Goal: Task Accomplishment & Management: Manage account settings

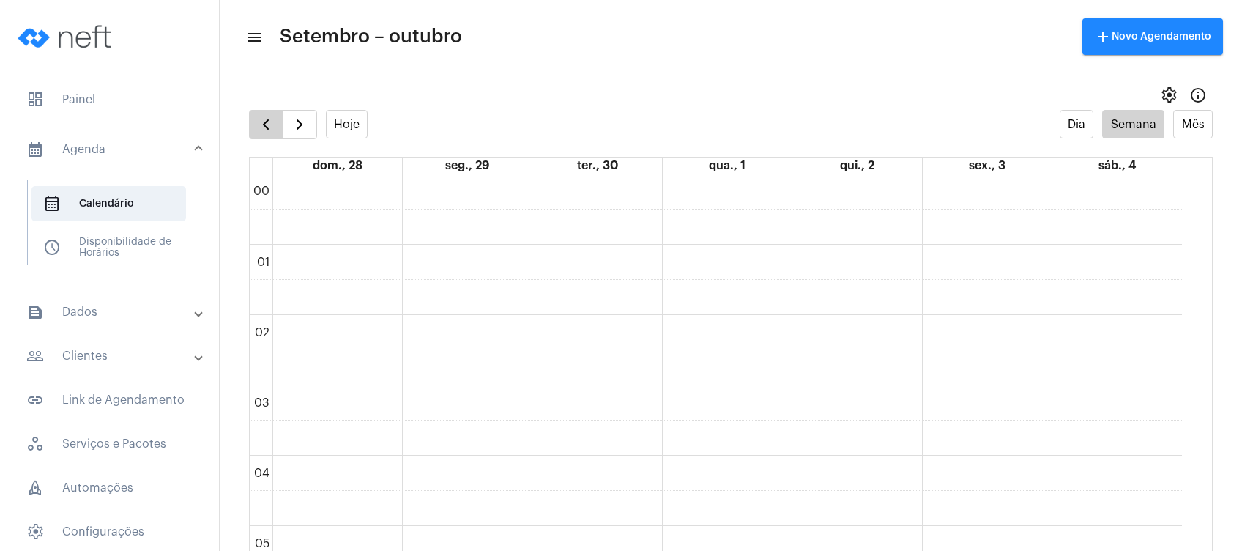
scroll to position [422, 0]
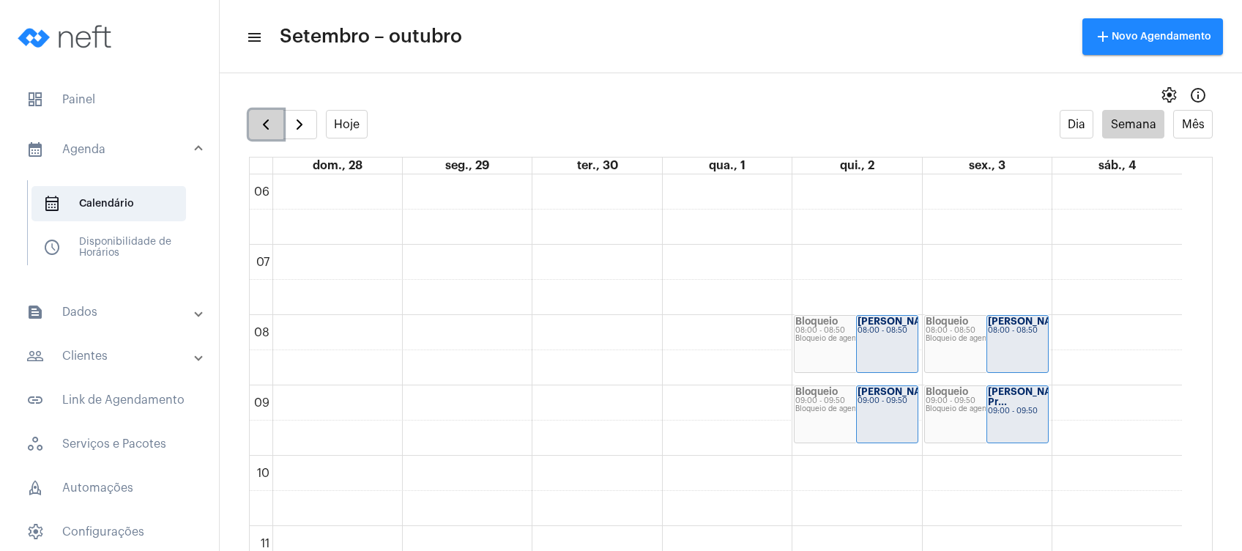
click at [272, 117] on span "button" at bounding box center [266, 125] width 18 height 18
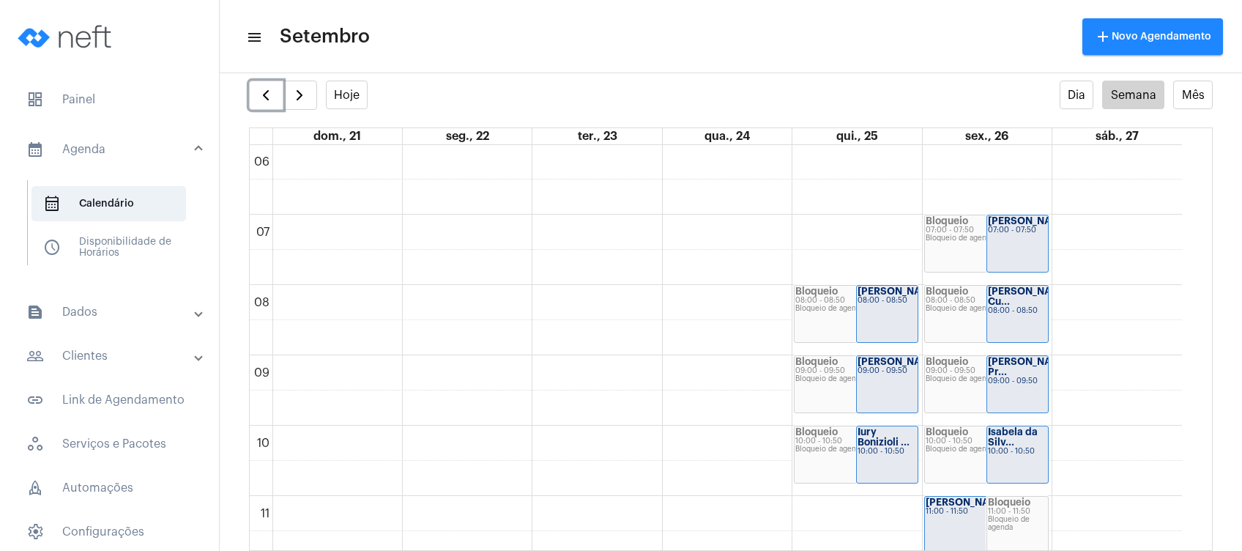
scroll to position [521, 0]
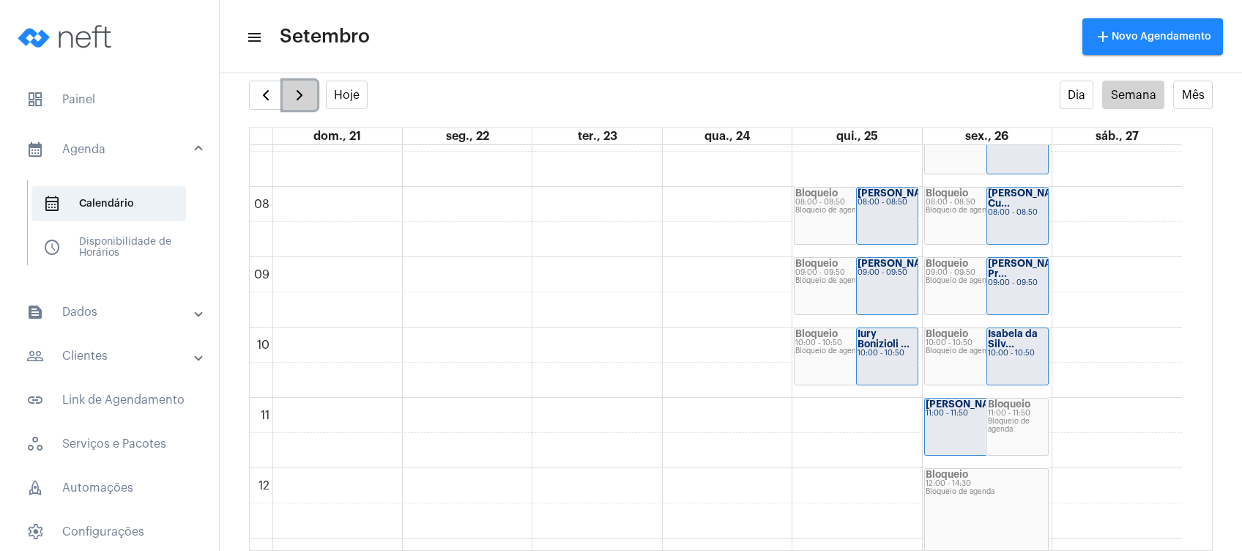
click at [304, 100] on span "button" at bounding box center [300, 95] width 18 height 18
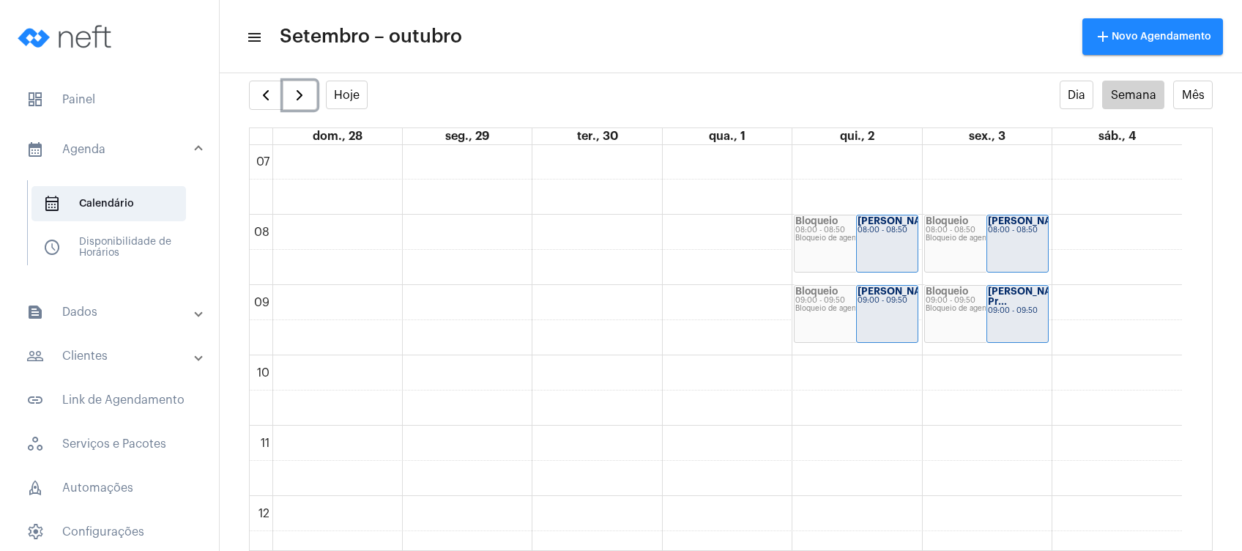
scroll to position [521, 0]
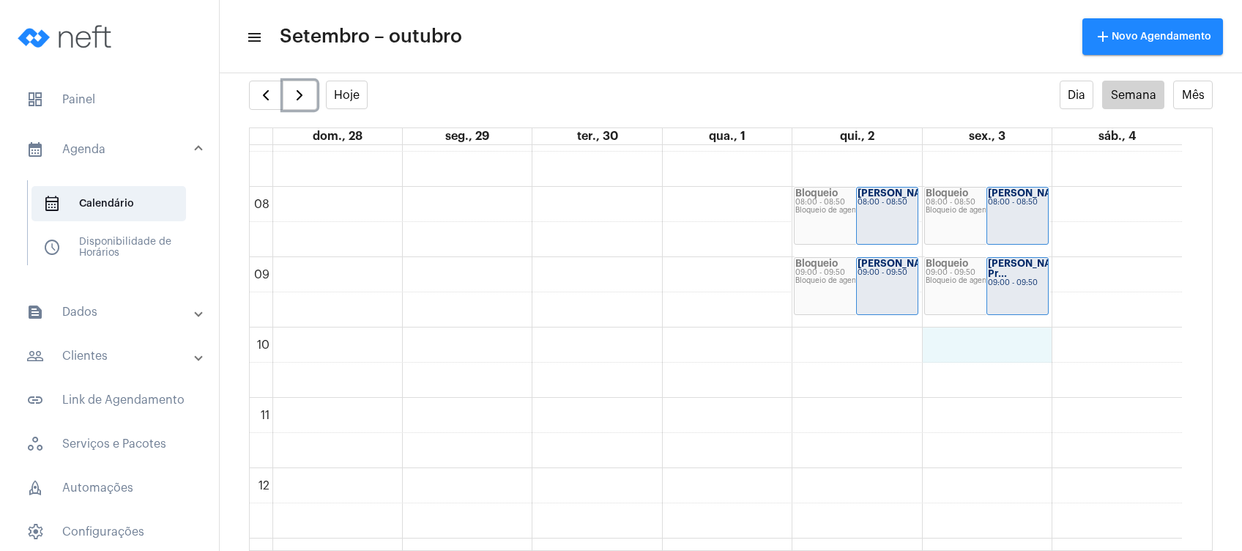
click at [977, 351] on div "00 01 02 03 04 05 06 07 08 09 10 11 12 13 14 15 16 17 18 19 20 21 22 23 Bloquei…" at bounding box center [716, 467] width 932 height 1687
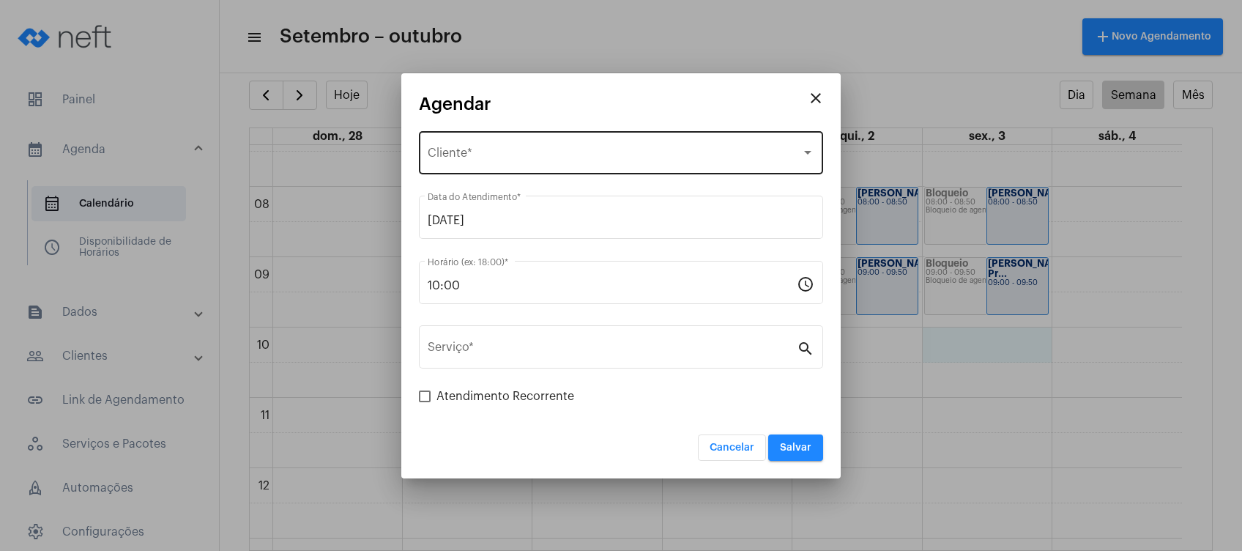
click at [702, 141] on div "Selecione o Cliente Cliente *" at bounding box center [621, 151] width 387 height 46
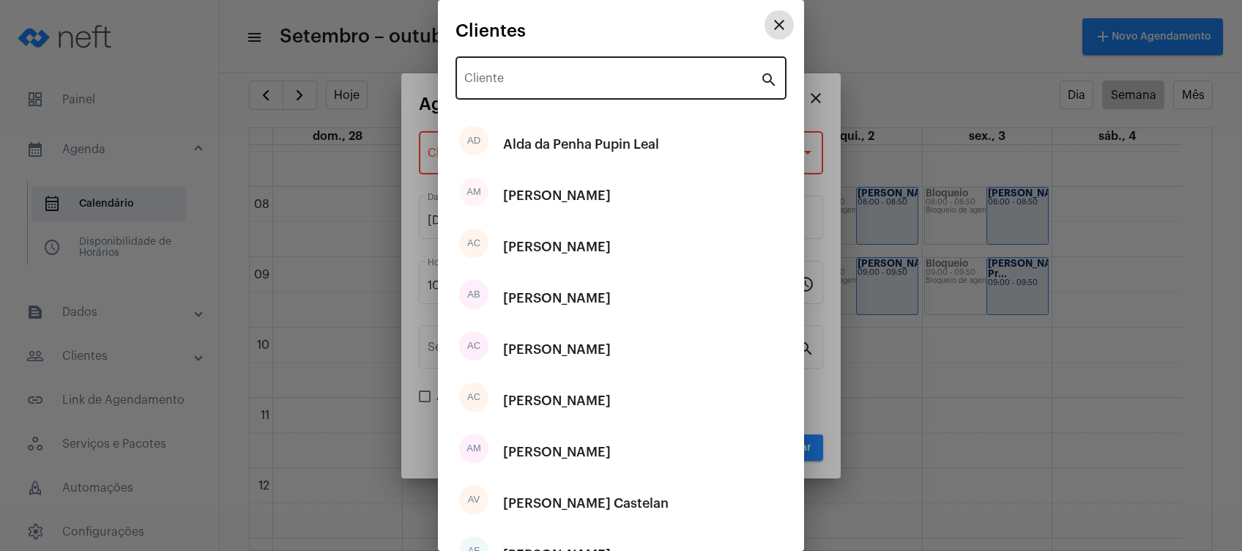
click at [650, 89] on div "Cliente" at bounding box center [612, 76] width 296 height 46
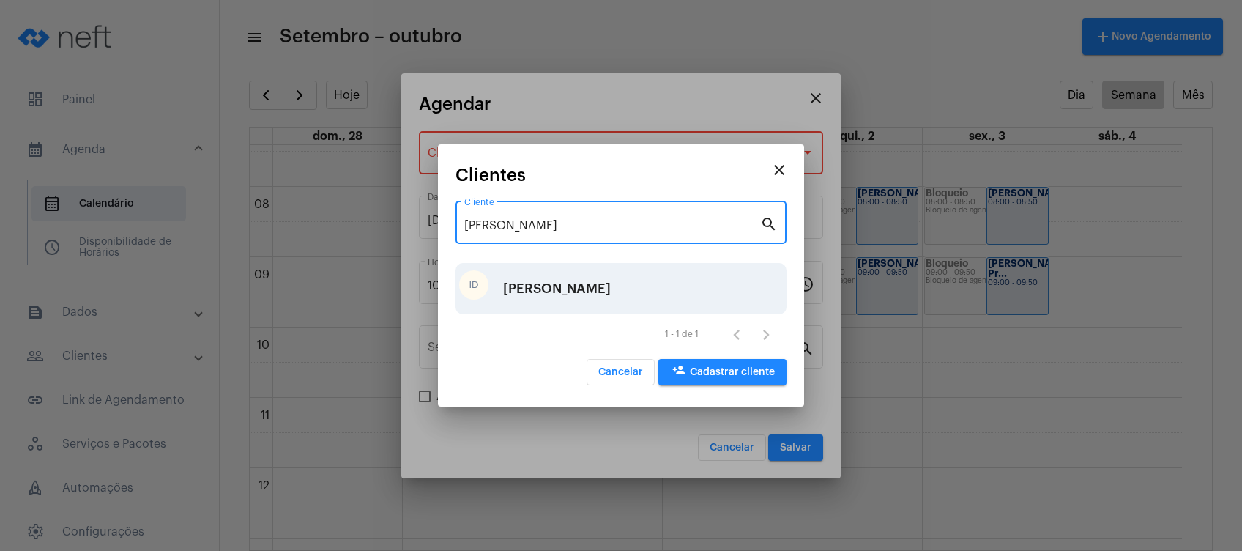
type input "[PERSON_NAME]"
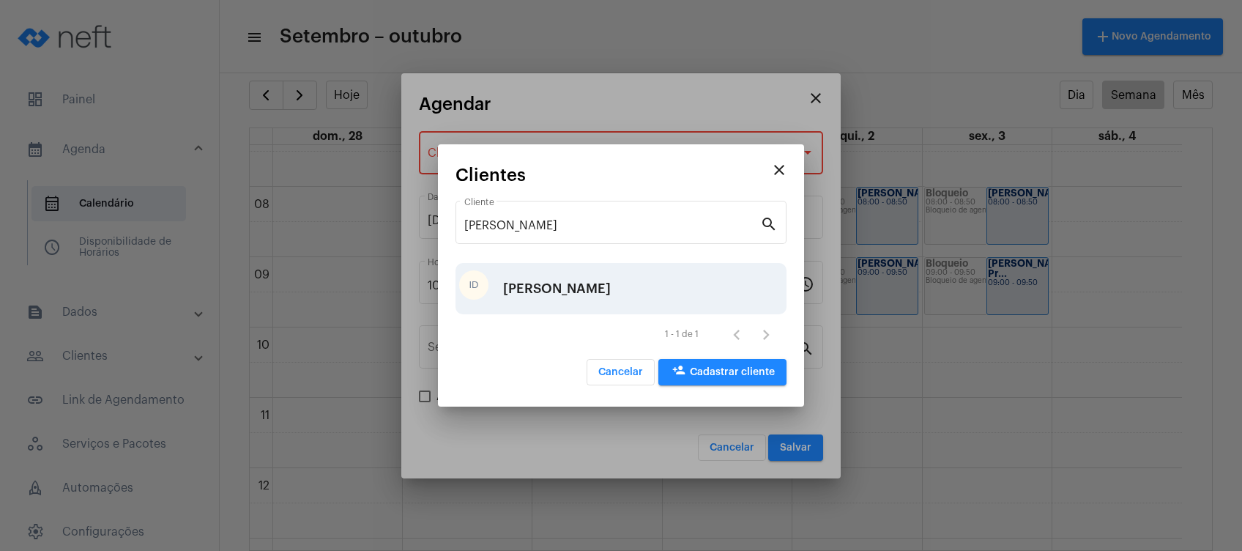
click at [583, 293] on div "[PERSON_NAME]" at bounding box center [557, 289] width 108 height 44
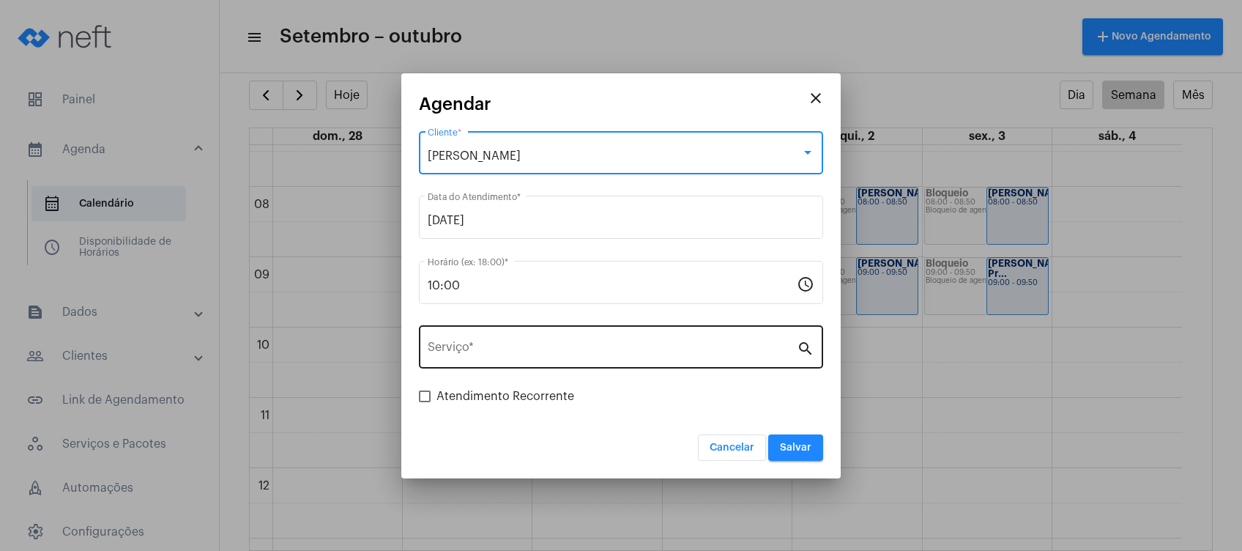
click at [606, 333] on div "Serviço *" at bounding box center [612, 345] width 369 height 46
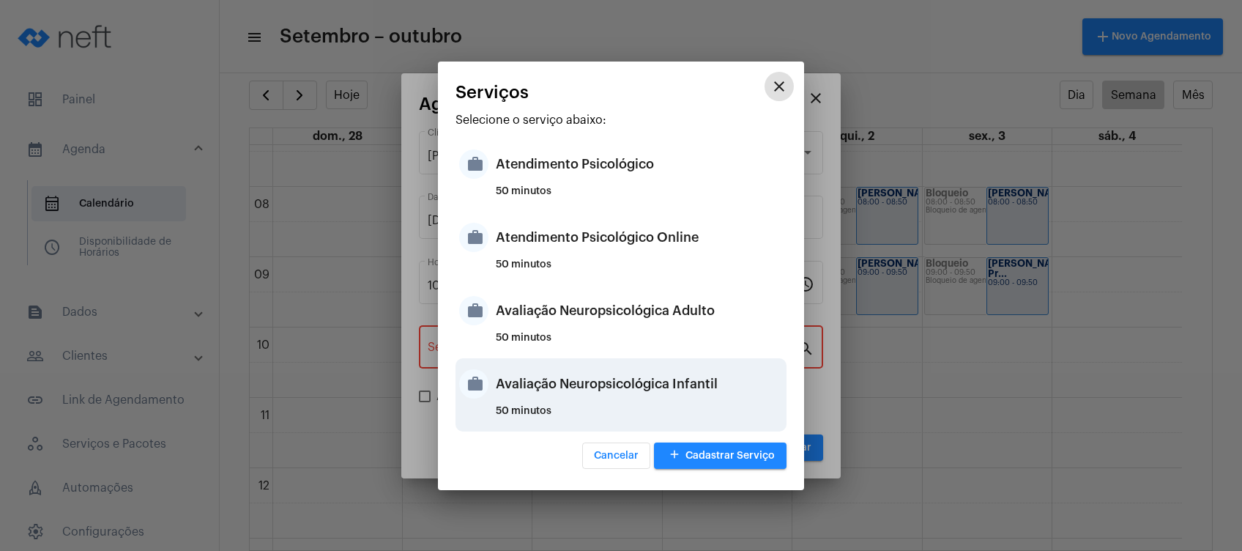
click at [681, 382] on div "Avaliação Neuropsicológica Infantil" at bounding box center [639, 384] width 287 height 44
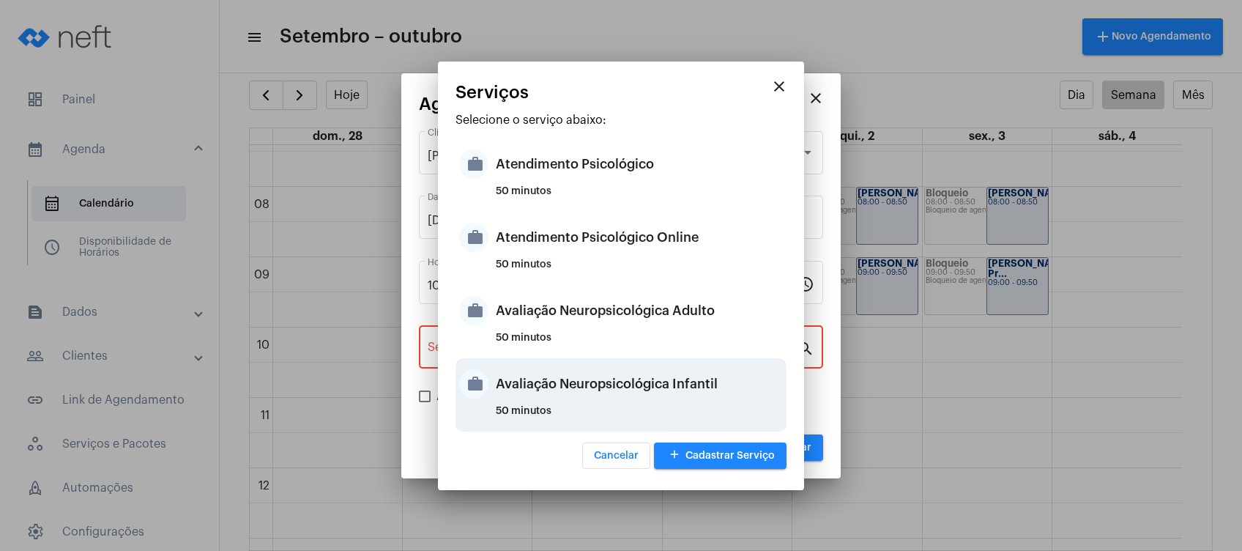
type input "Avaliação Neuropsicológica Infantil"
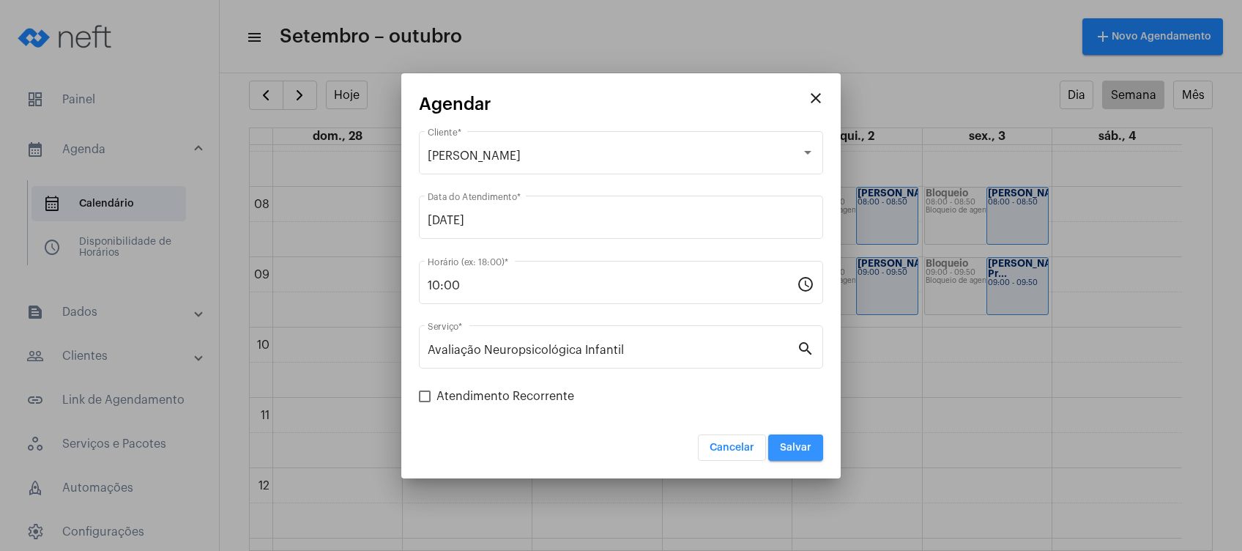
click at [809, 442] on span "Salvar" at bounding box center [795, 447] width 31 height 10
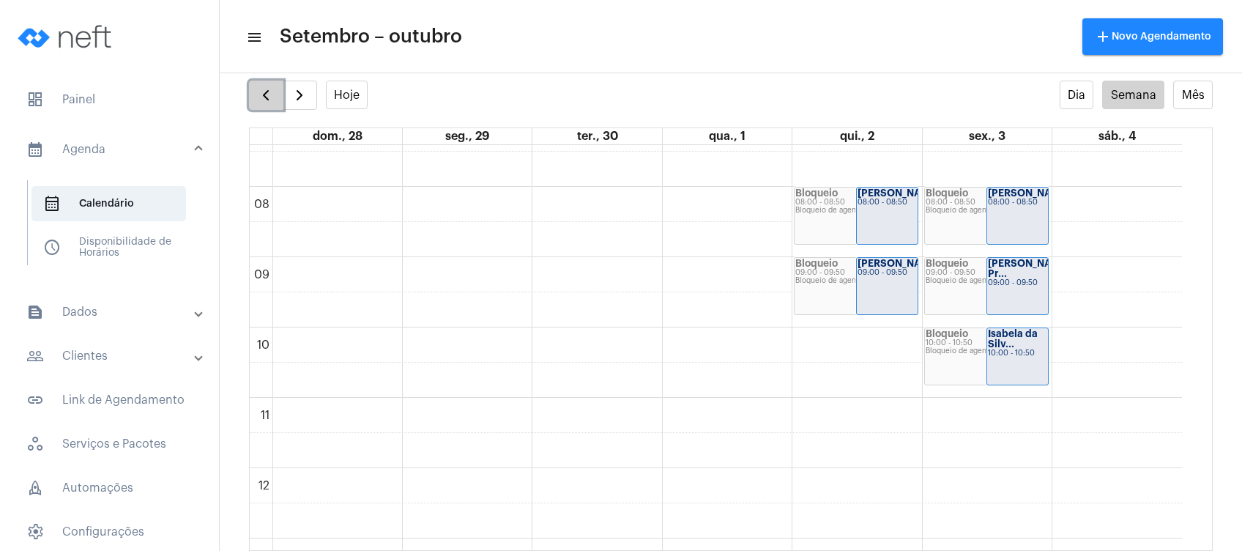
click at [267, 91] on span "button" at bounding box center [266, 95] width 18 height 18
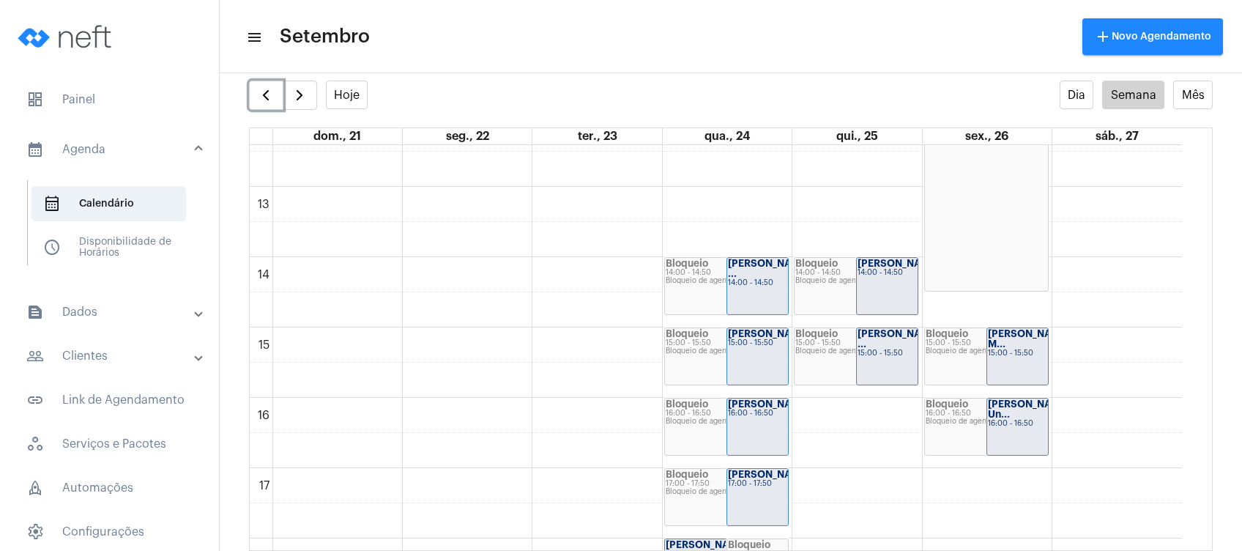
scroll to position [911, 0]
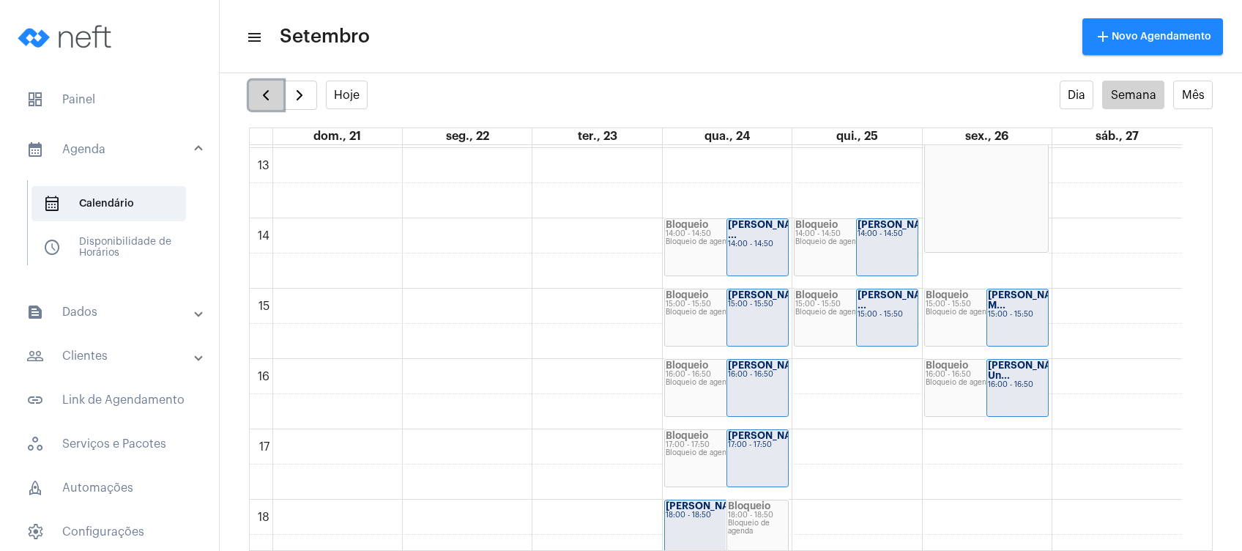
click at [256, 105] on button "button" at bounding box center [266, 95] width 34 height 29
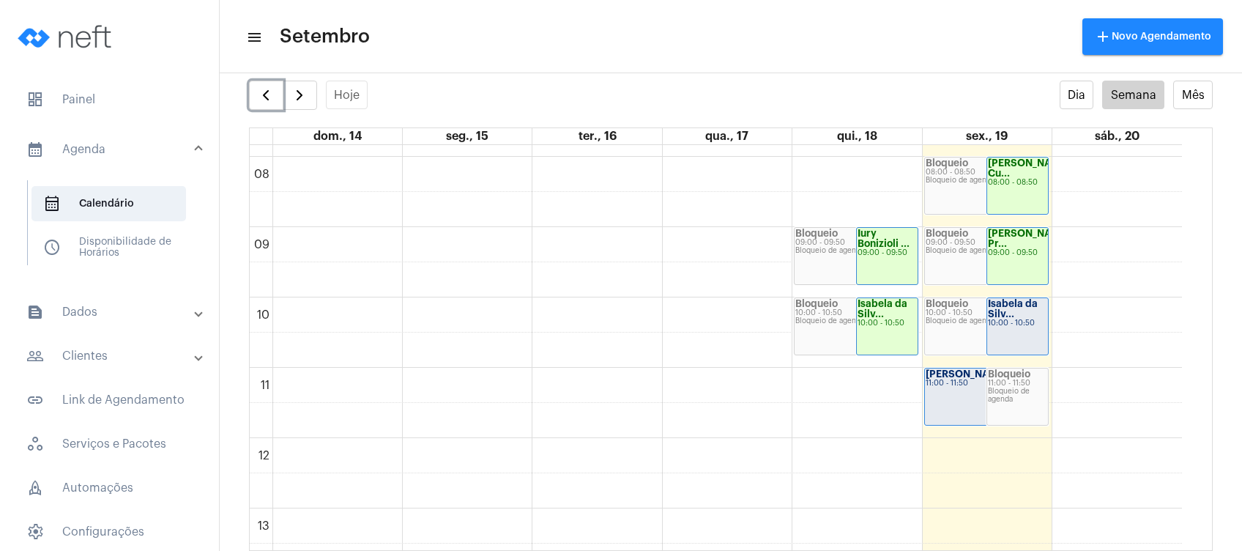
scroll to position [520, 0]
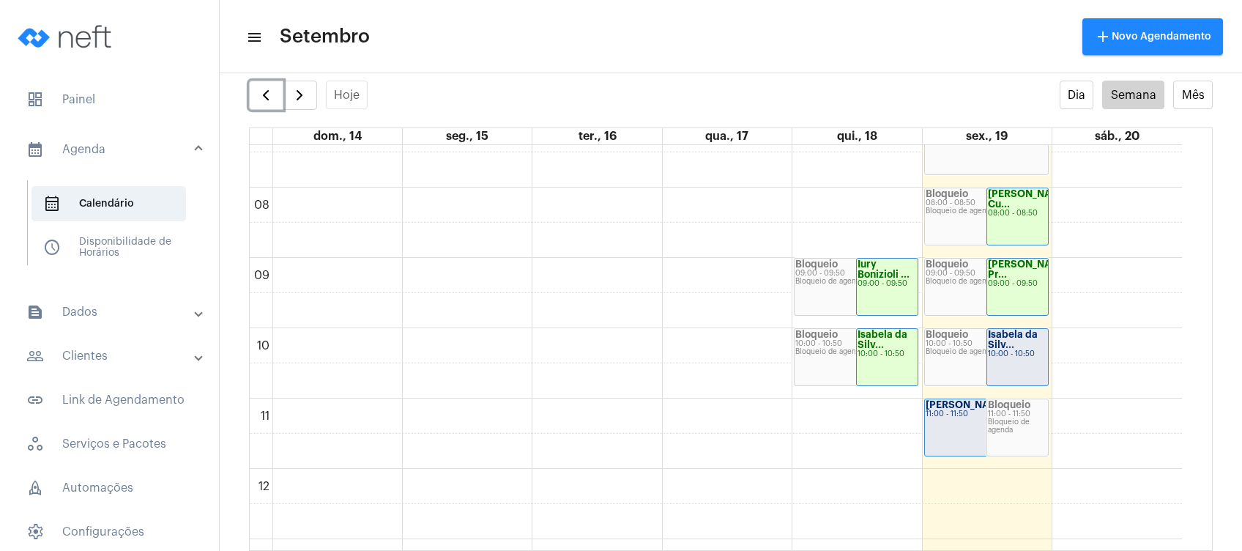
click at [1025, 337] on strong "Isabela da Silv..." at bounding box center [1013, 340] width 50 height 20
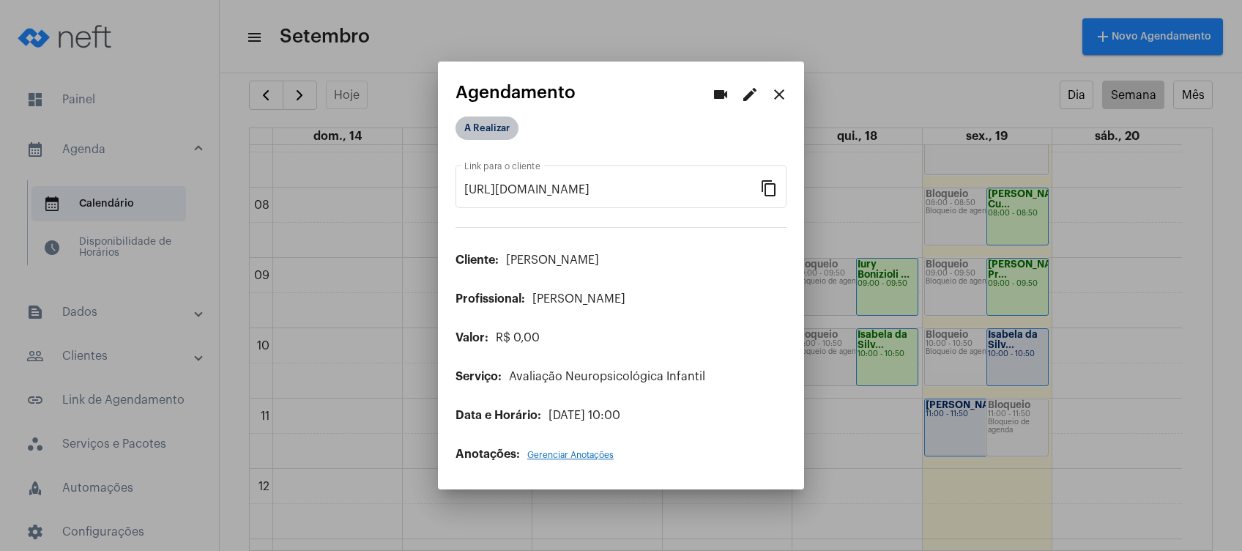
click at [502, 123] on mat-chip "A Realizar" at bounding box center [487, 127] width 63 height 23
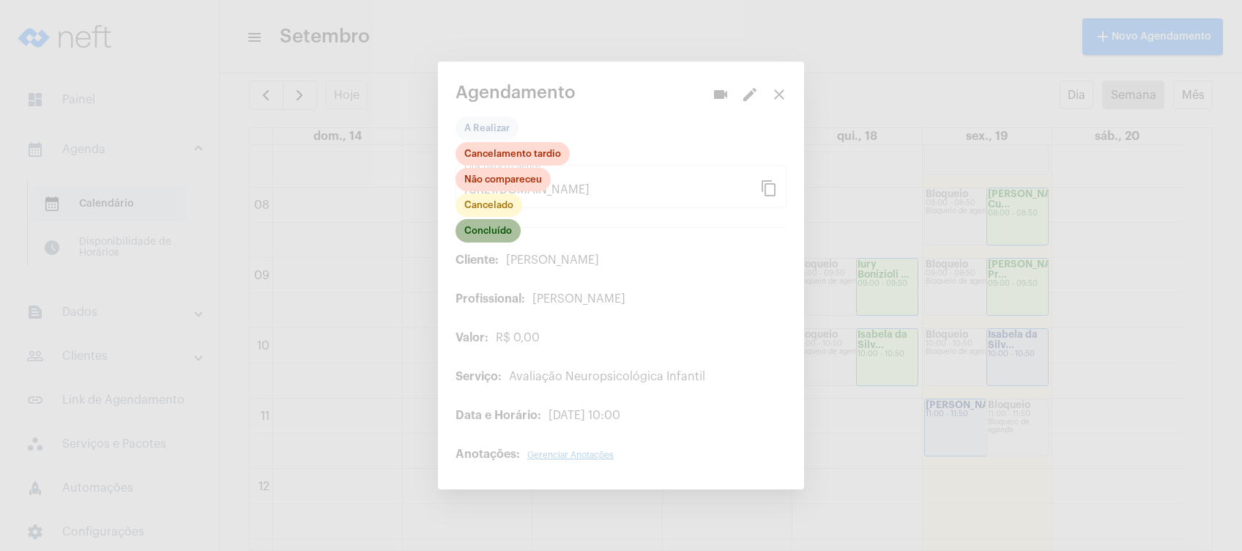
click at [475, 237] on mat-chip "Concluído" at bounding box center [488, 230] width 65 height 23
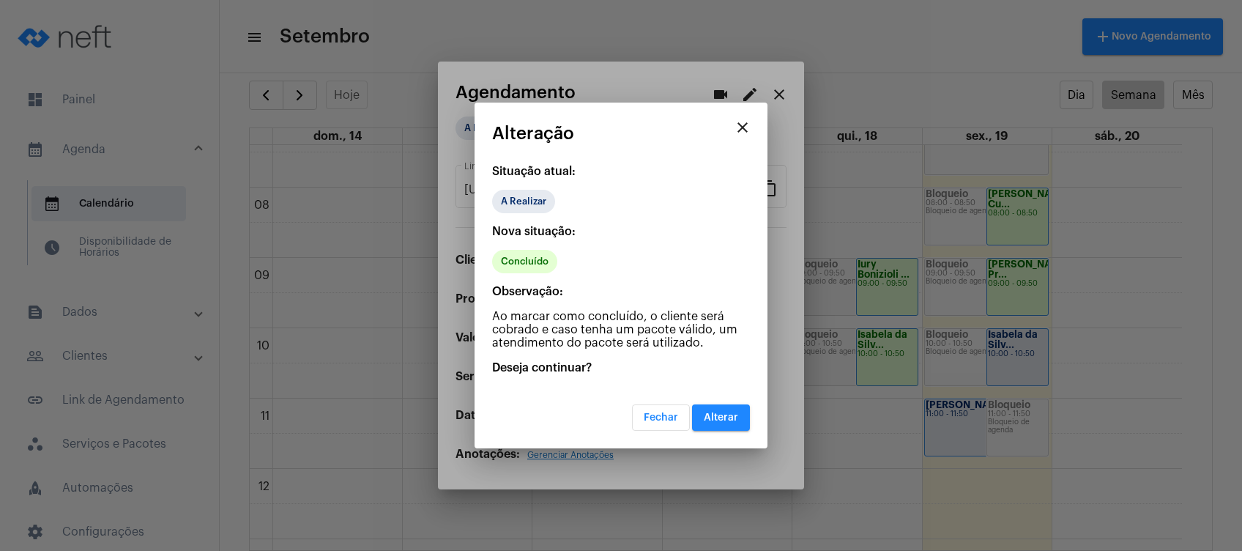
click at [724, 420] on span "Alterar" at bounding box center [721, 417] width 34 height 10
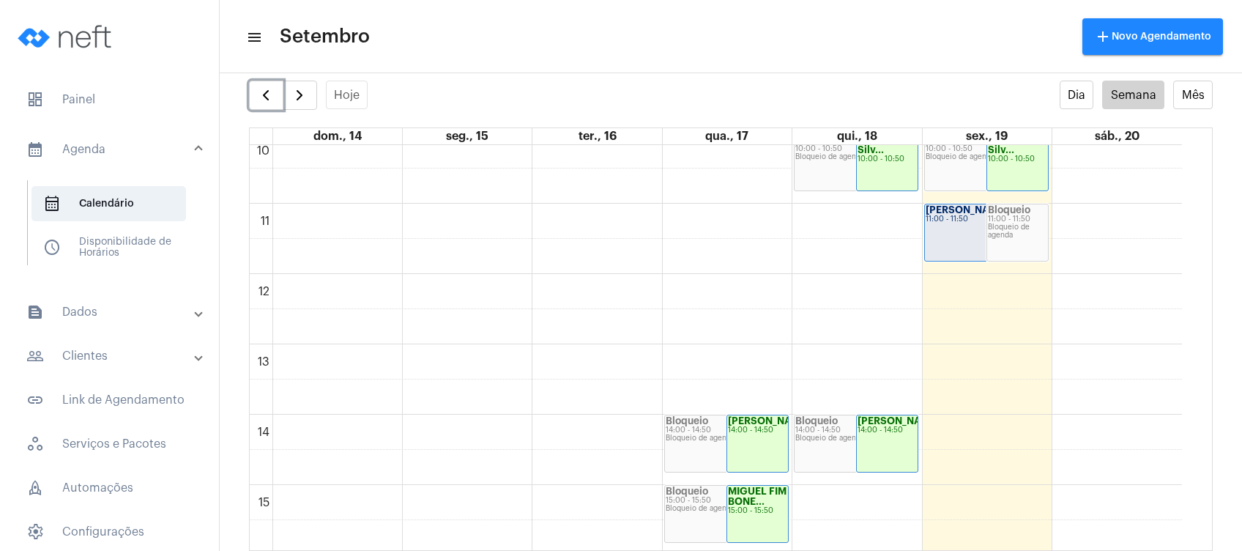
scroll to position [910, 0]
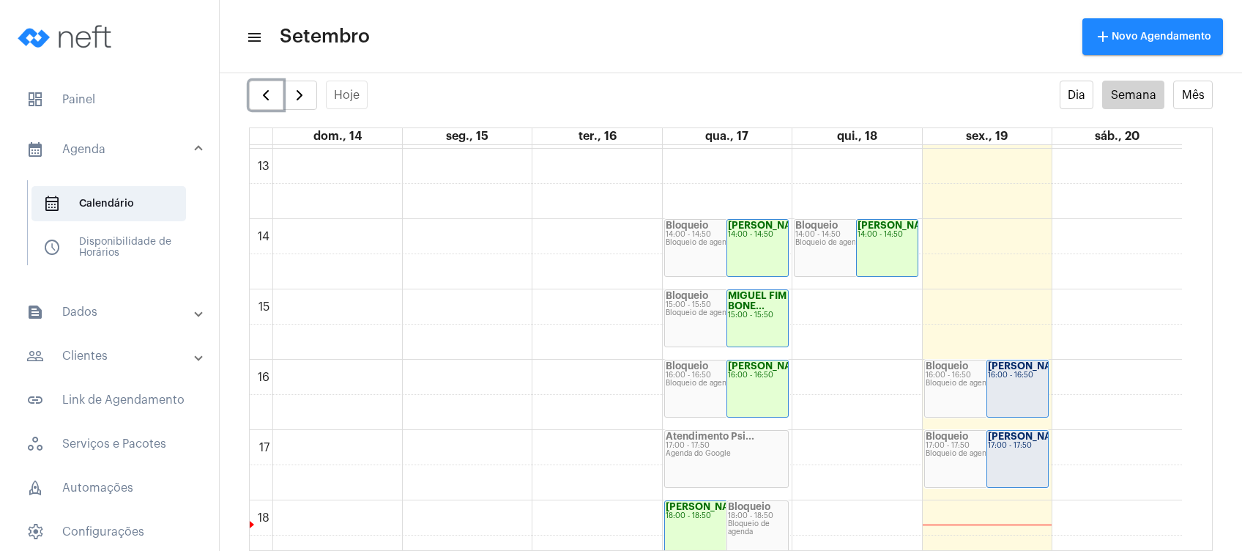
click at [1013, 450] on div "17:00 - 17:50" at bounding box center [1017, 446] width 59 height 8
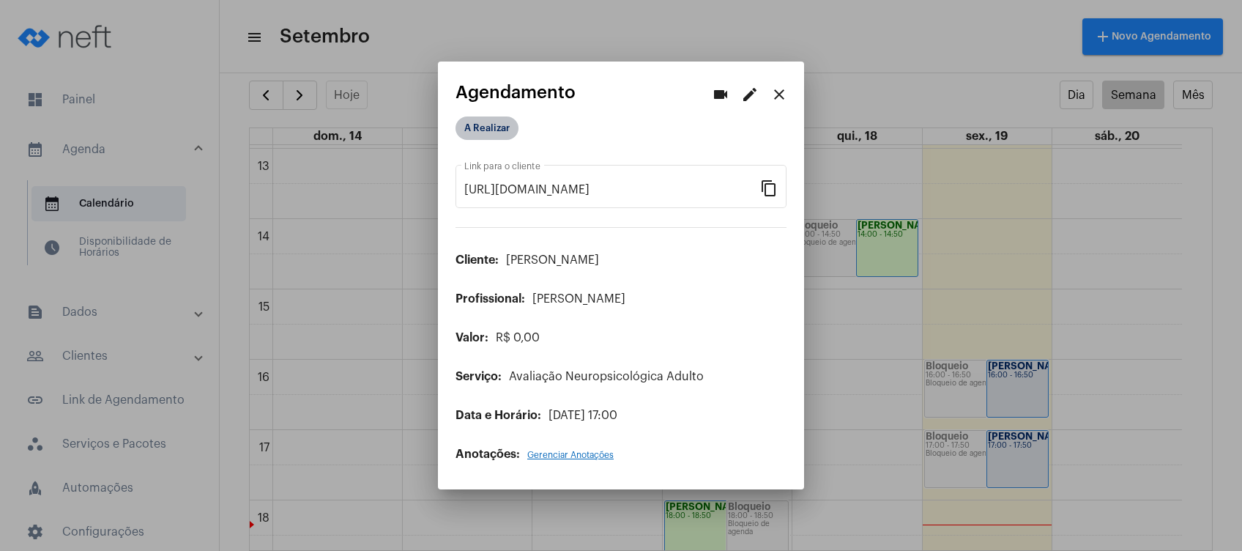
click at [489, 136] on mat-chip "A Realizar" at bounding box center [487, 127] width 63 height 23
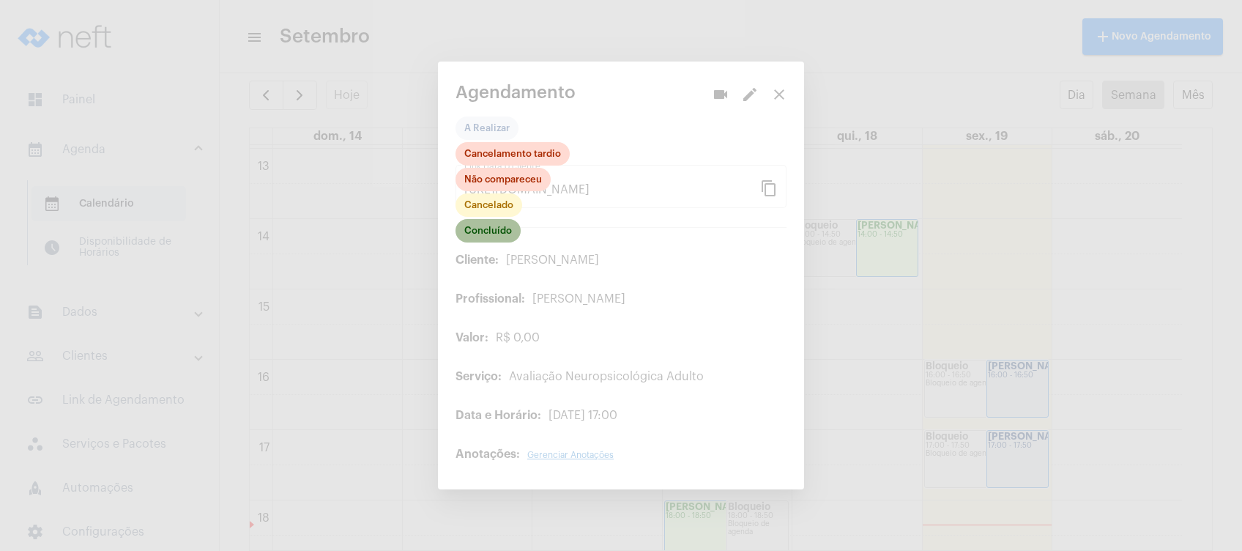
click at [502, 228] on mat-chip "Concluído" at bounding box center [488, 230] width 65 height 23
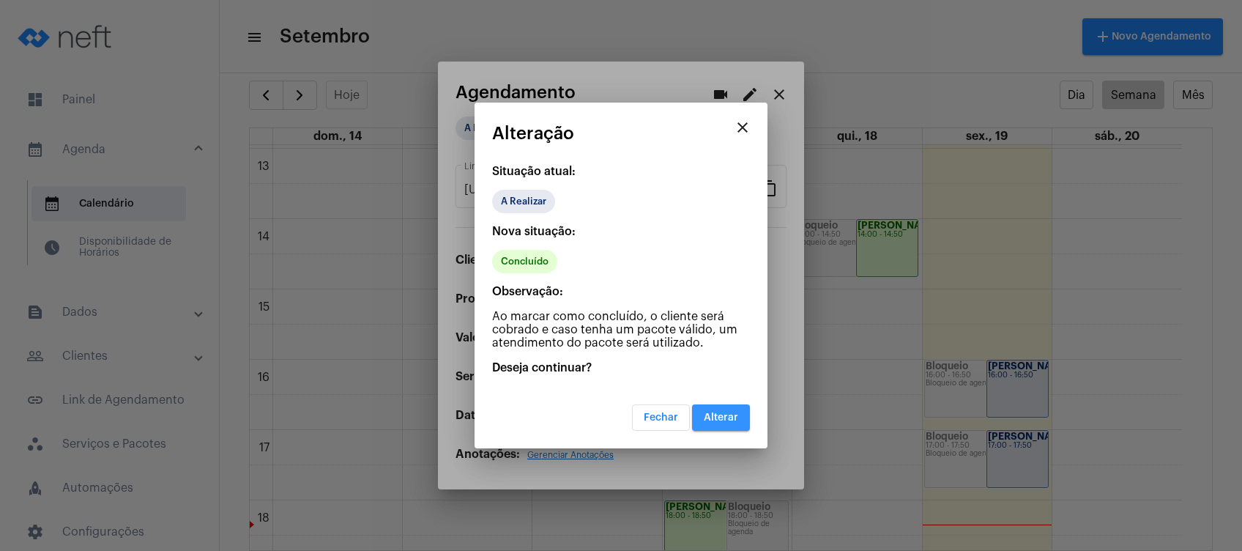
click at [715, 406] on button "Alterar" at bounding box center [721, 417] width 58 height 26
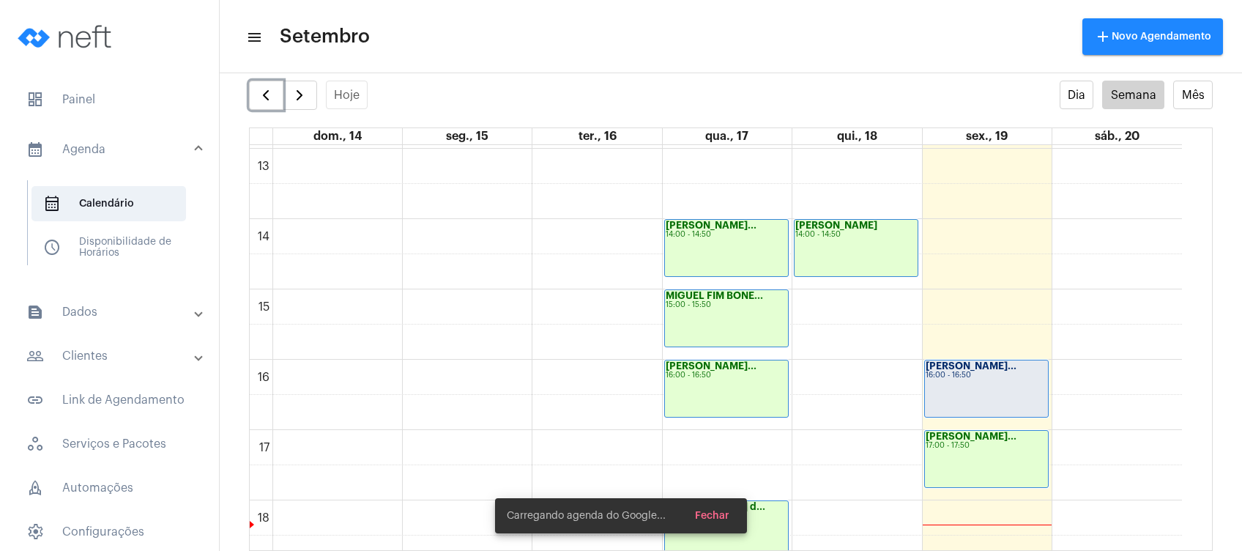
click at [956, 388] on div "[PERSON_NAME]... 16:00 - 16:50" at bounding box center [986, 388] width 123 height 56
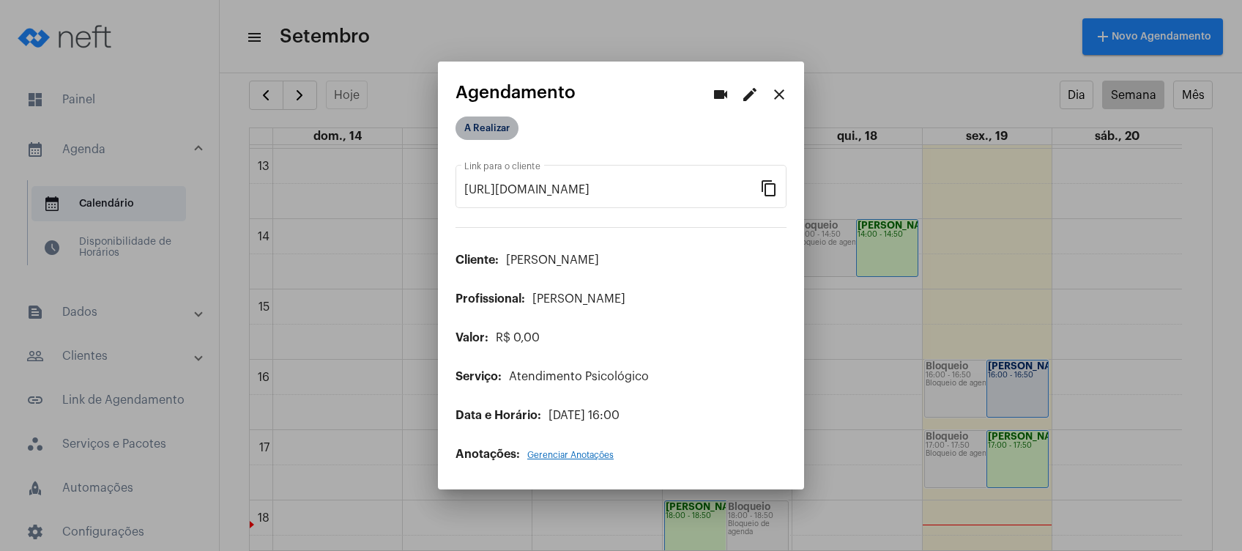
click at [485, 140] on mat-chip "A Realizar" at bounding box center [487, 127] width 63 height 23
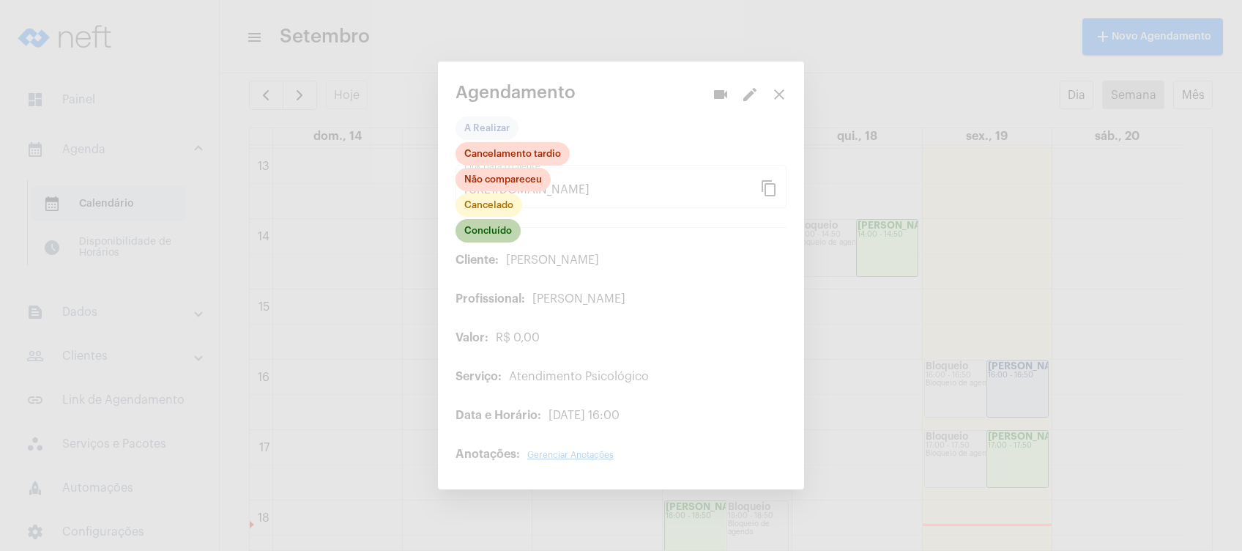
click at [500, 235] on mat-chip "Concluído" at bounding box center [488, 230] width 65 height 23
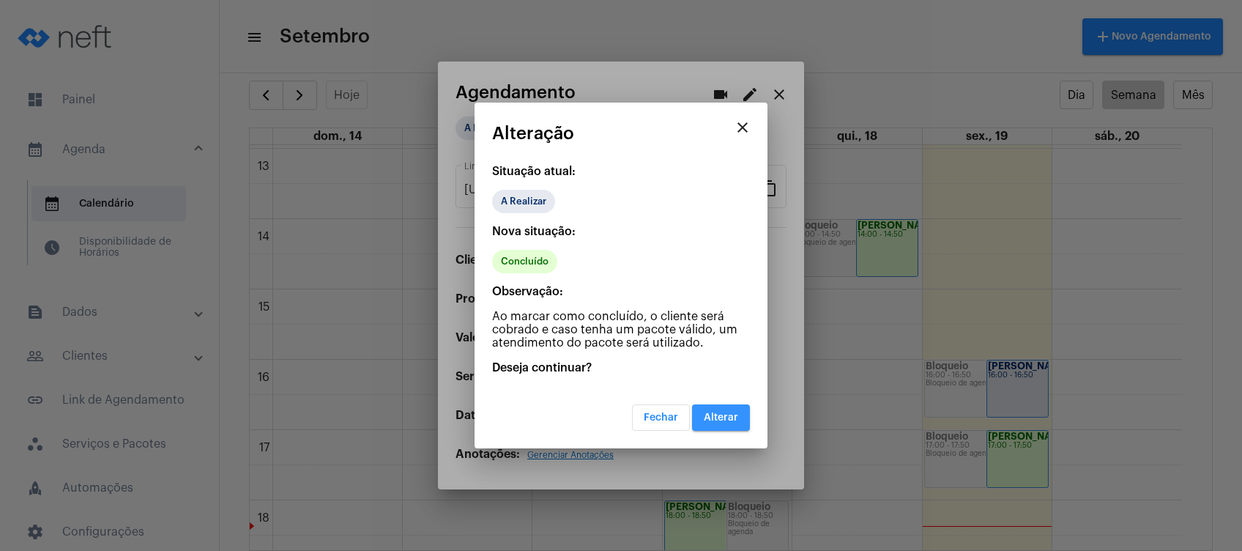
click at [740, 409] on button "Alterar" at bounding box center [721, 417] width 58 height 26
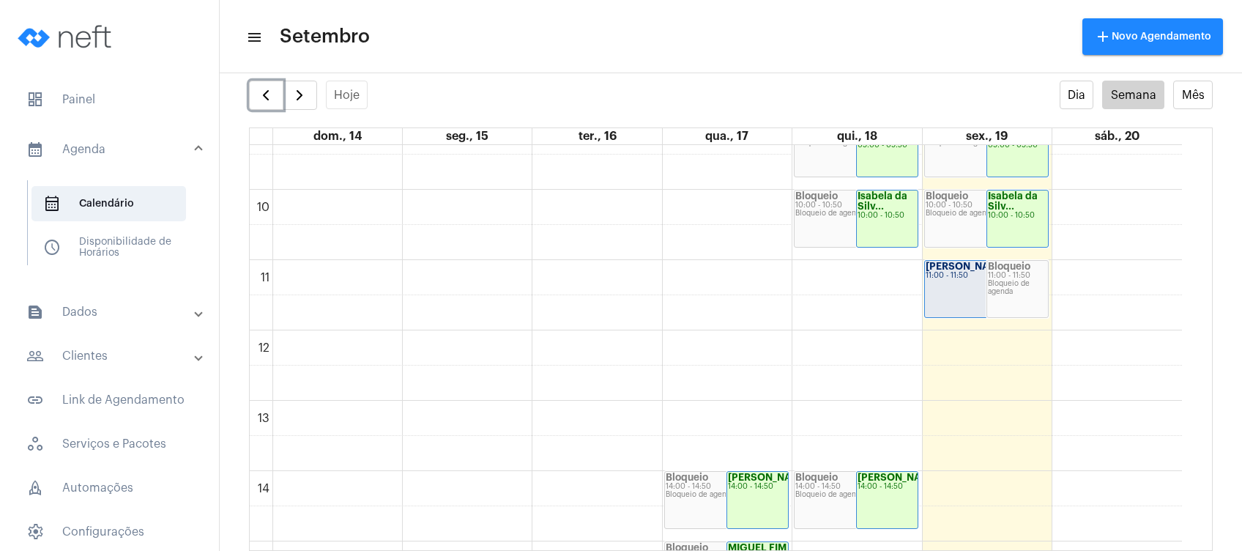
scroll to position [617, 0]
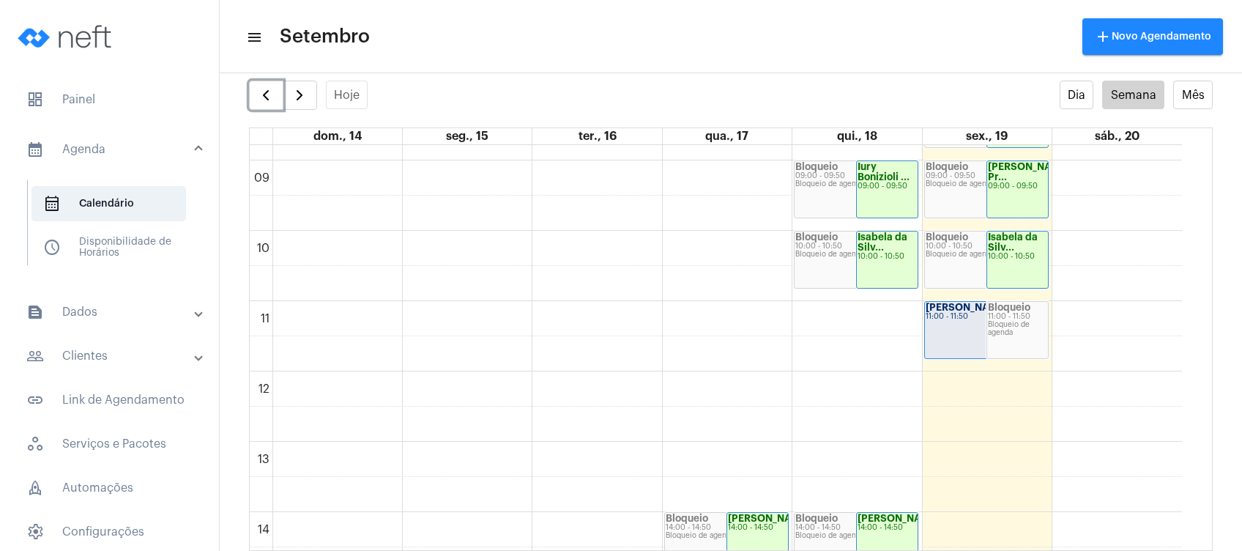
click at [955, 339] on div "[PERSON_NAME]... 11:00 - 11:50" at bounding box center [986, 330] width 123 height 56
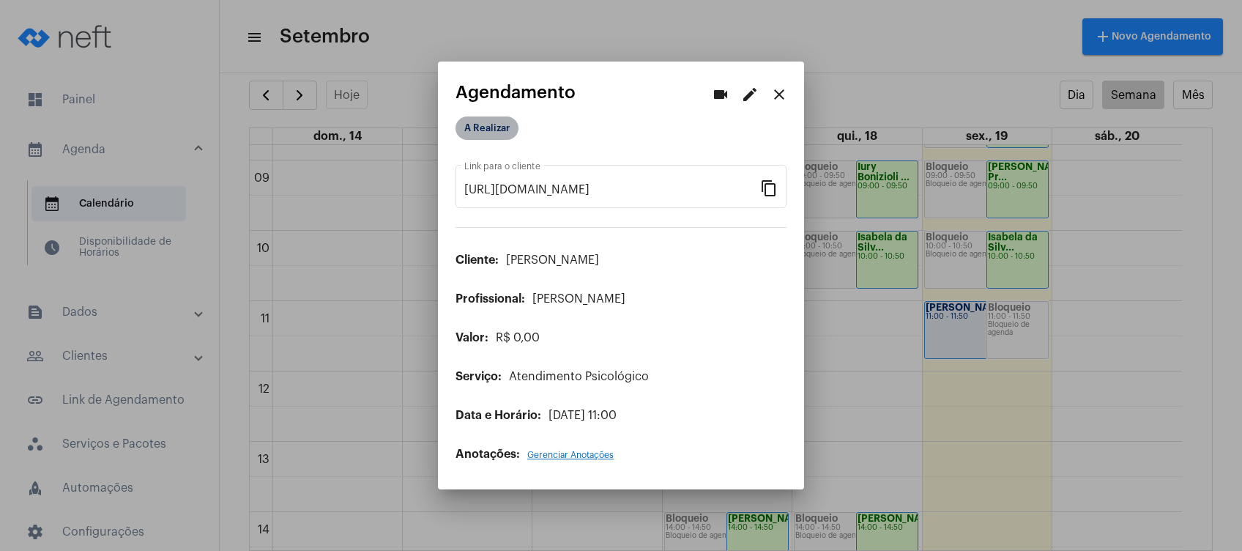
click at [480, 127] on mat-chip "A Realizar" at bounding box center [487, 127] width 63 height 23
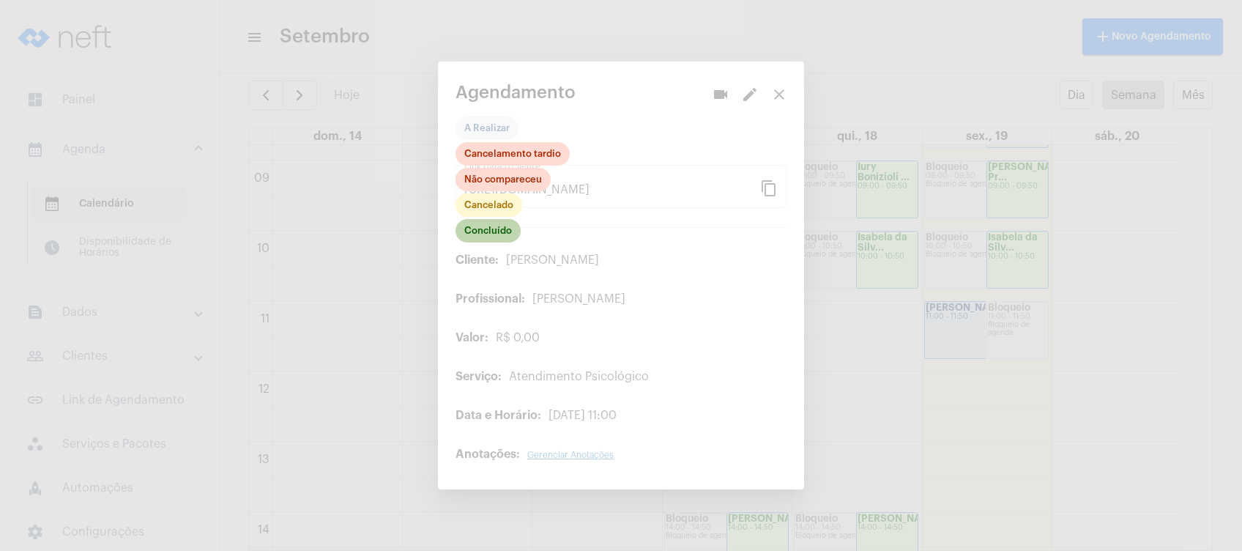
click at [497, 231] on mat-chip "Concluído" at bounding box center [488, 230] width 65 height 23
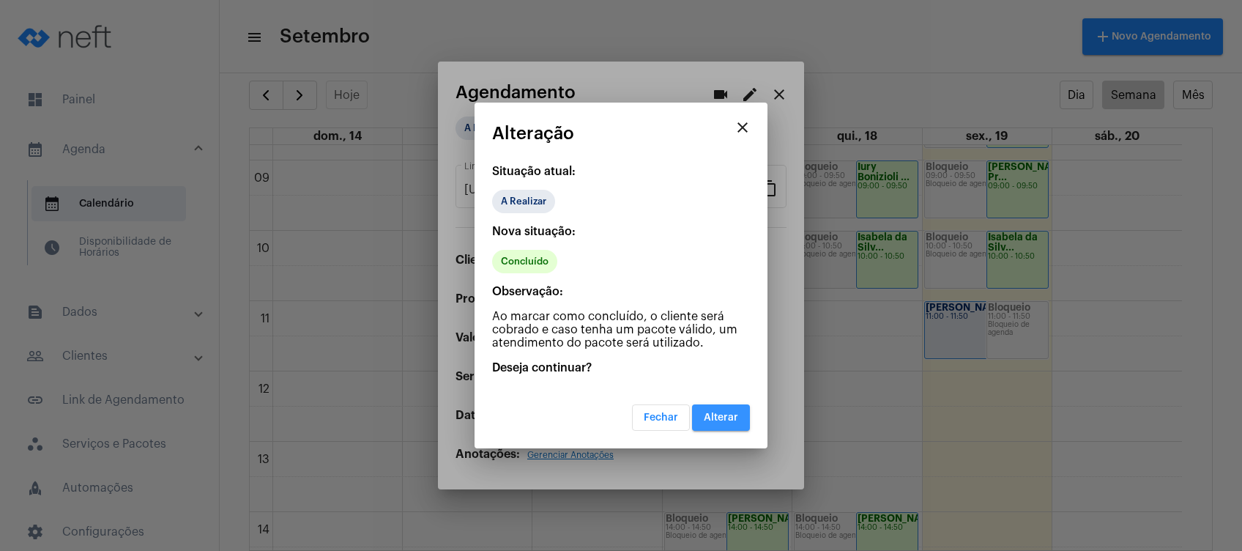
click at [718, 404] on button "Alterar" at bounding box center [721, 417] width 58 height 26
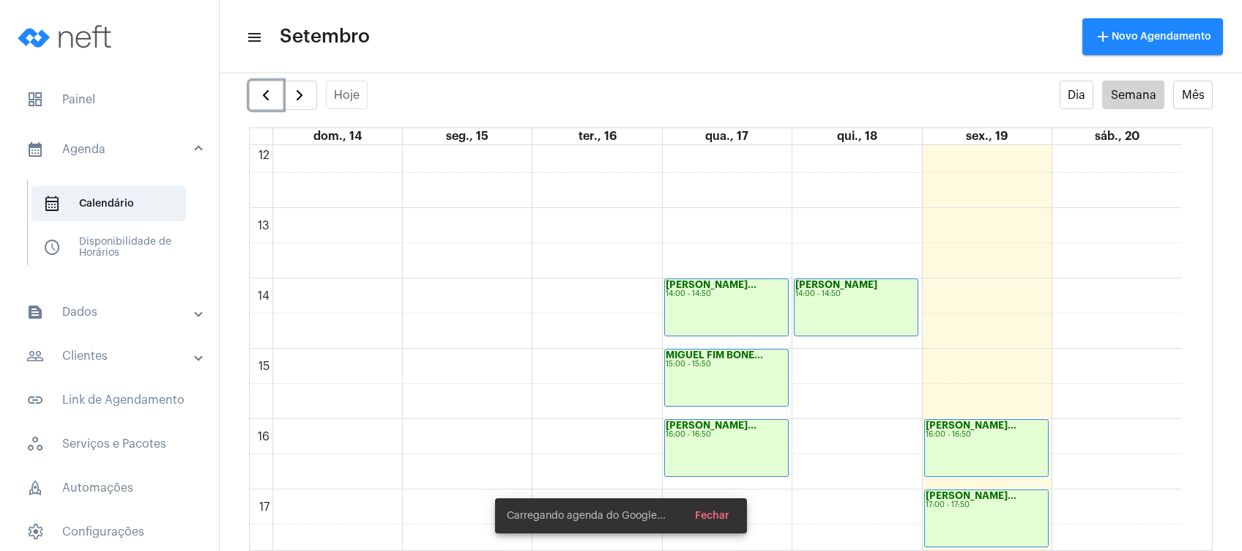
scroll to position [324, 0]
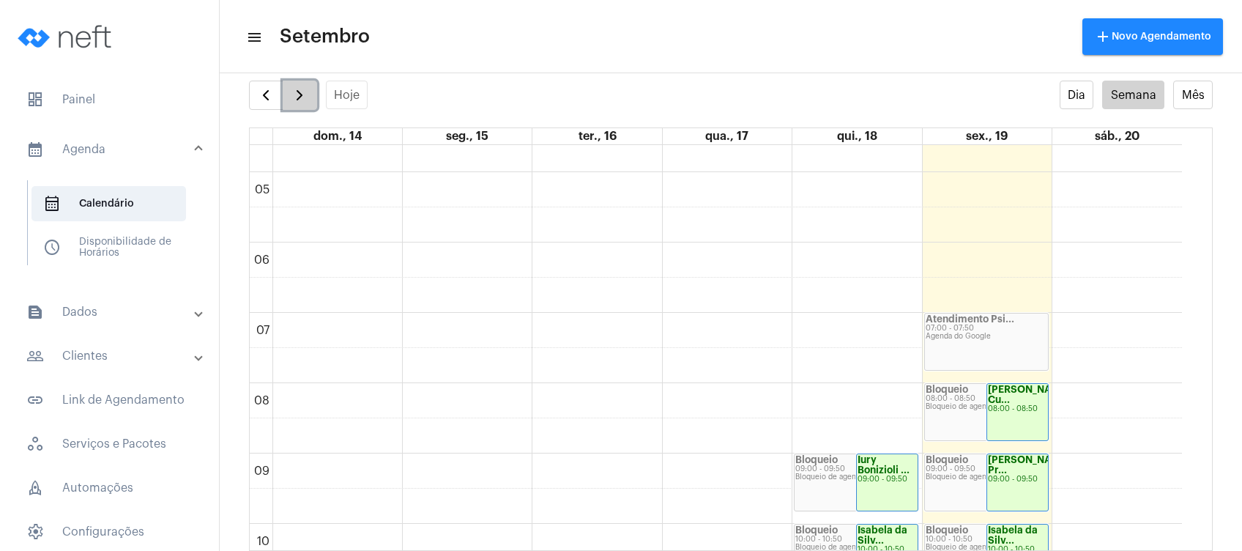
click at [301, 94] on span "button" at bounding box center [300, 95] width 18 height 18
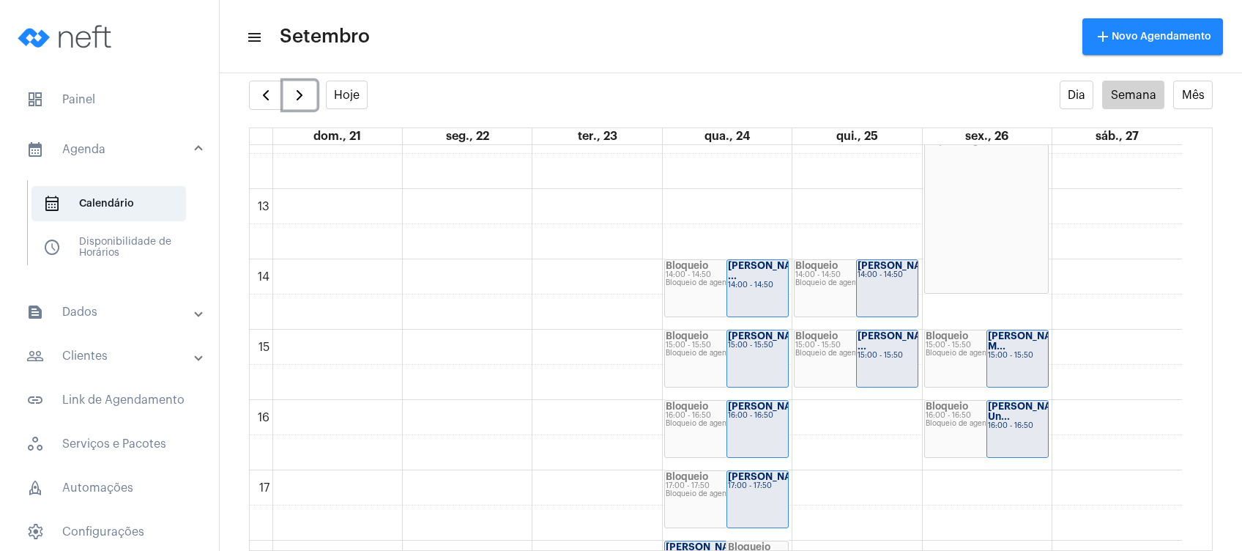
scroll to position [910, 0]
